Goal: Navigation & Orientation: Find specific page/section

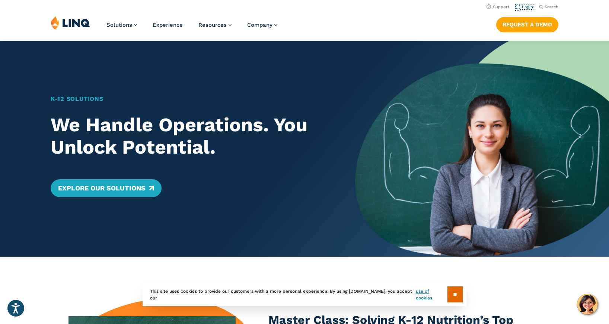
click at [522, 8] on link "Login" at bounding box center [524, 6] width 17 height 5
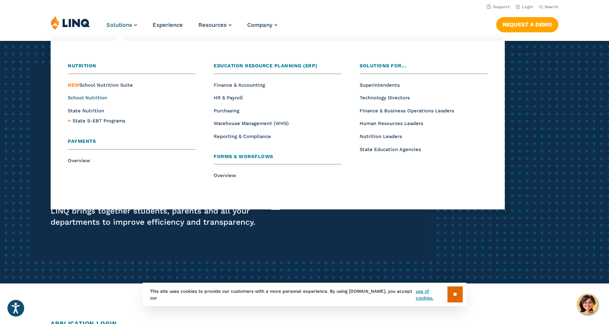
click at [106, 96] on span "School Nutrition" at bounding box center [87, 98] width 39 height 6
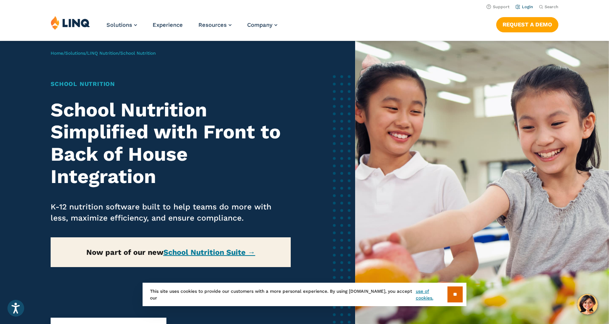
click at [522, 7] on link "Login" at bounding box center [524, 6] width 17 height 5
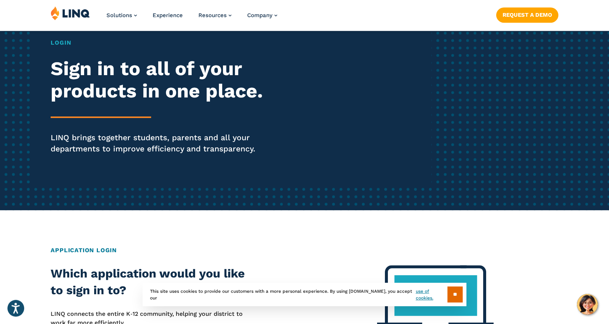
scroll to position [103, 0]
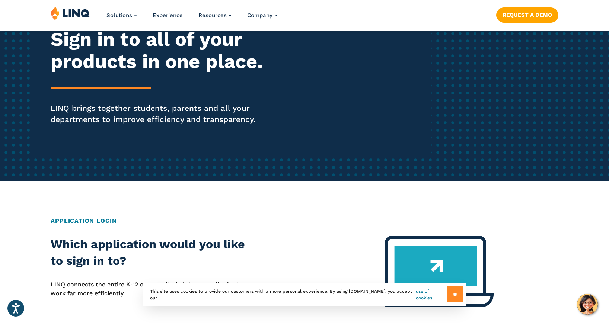
click at [458, 293] on input "**" at bounding box center [454, 295] width 15 height 16
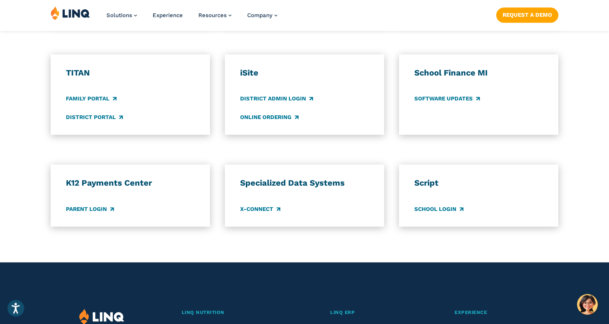
scroll to position [565, 0]
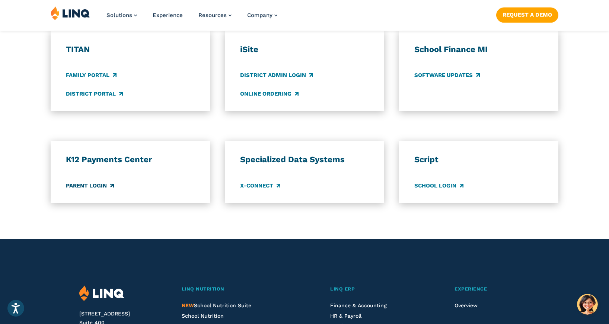
click at [101, 189] on link "Parent Login" at bounding box center [90, 186] width 48 height 8
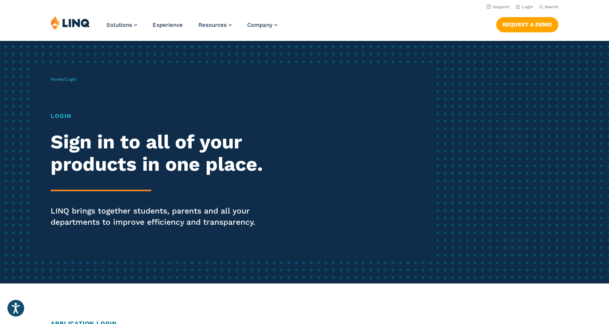
scroll to position [565, 0]
